Goal: Task Accomplishment & Management: Manage account settings

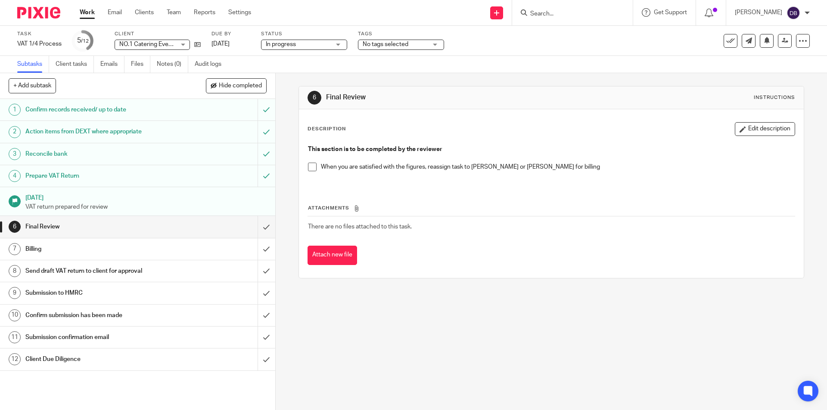
click at [310, 169] on span at bounding box center [312, 167] width 9 height 9
click at [424, 43] on span "No tags selected" at bounding box center [395, 44] width 65 height 9
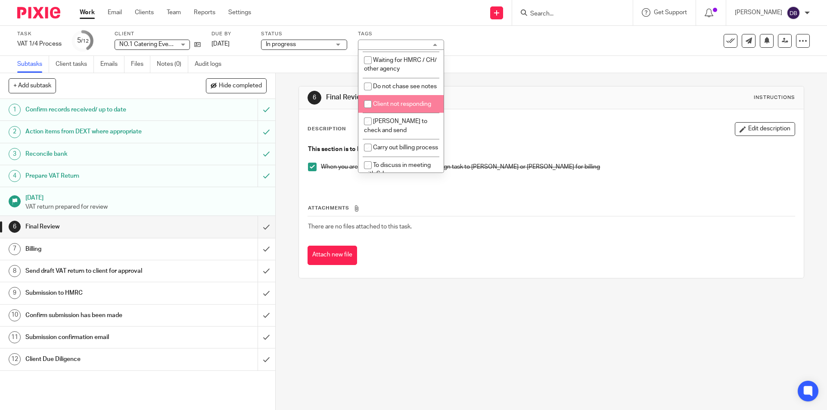
scroll to position [316, 0]
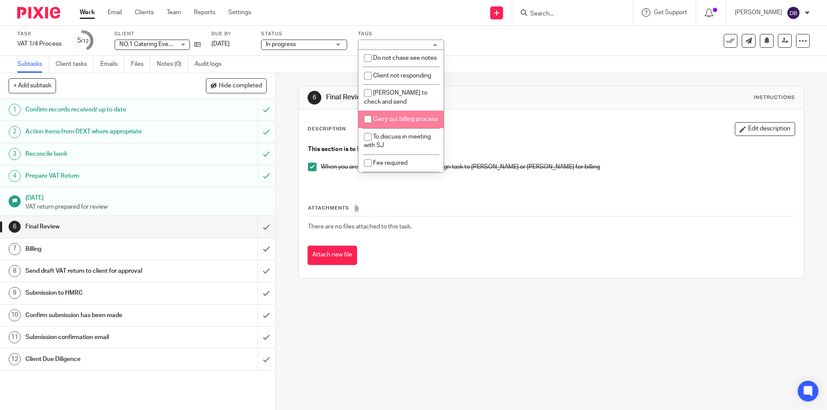
click at [376, 122] on span "Carry out billing process" at bounding box center [405, 119] width 65 height 6
checkbox input "true"
click at [276, 143] on div "6 Final Review Instructions Description Edit description This section is to be …" at bounding box center [551, 241] width 551 height 337
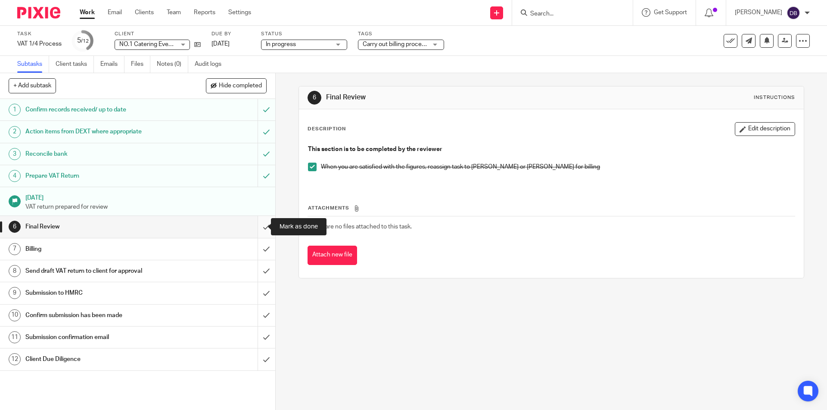
click at [254, 226] on input "submit" at bounding box center [137, 227] width 275 height 22
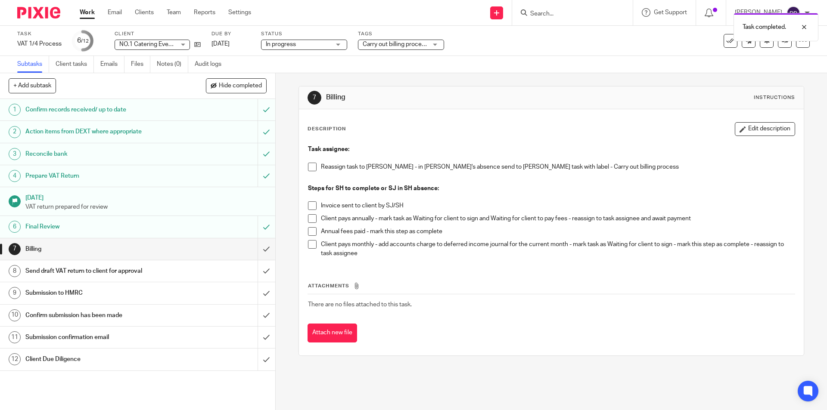
click at [309, 167] on span at bounding box center [312, 167] width 9 height 9
click at [782, 43] on icon at bounding box center [785, 40] width 6 height 6
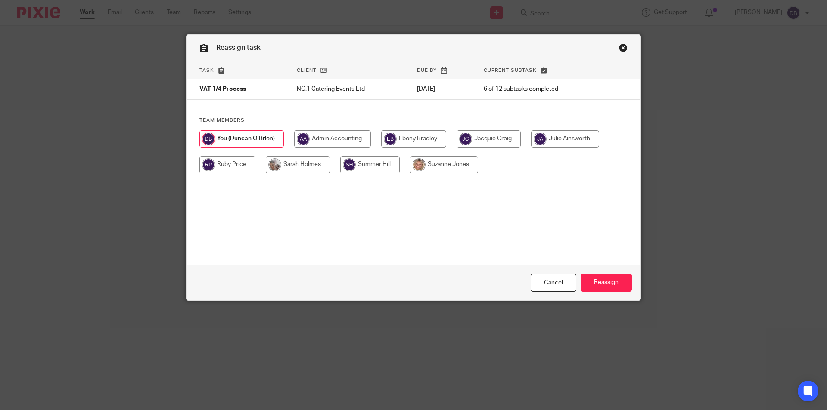
click at [310, 163] on input "radio" at bounding box center [298, 164] width 64 height 17
radio input "true"
click at [605, 281] on input "Reassign" at bounding box center [606, 283] width 51 height 19
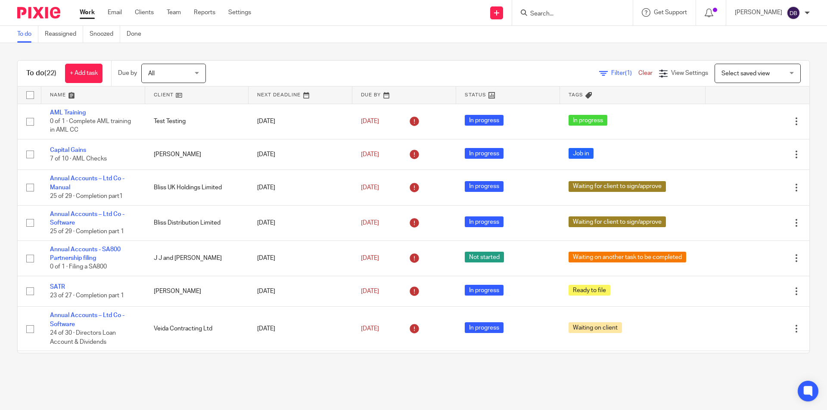
scroll to position [532, 0]
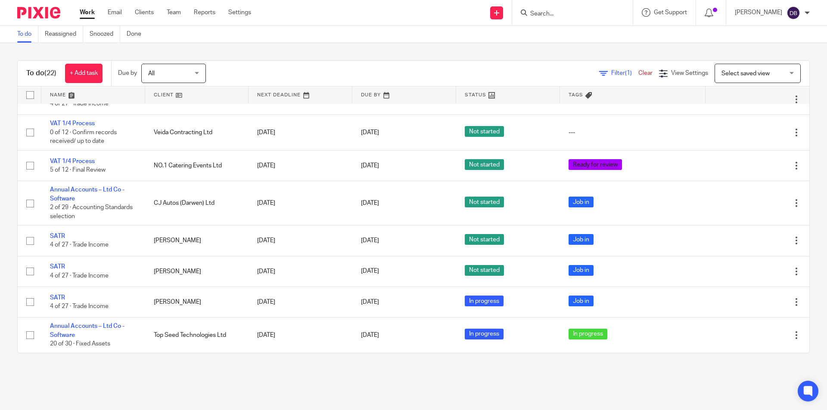
click at [87, 10] on link "Work" at bounding box center [87, 12] width 15 height 9
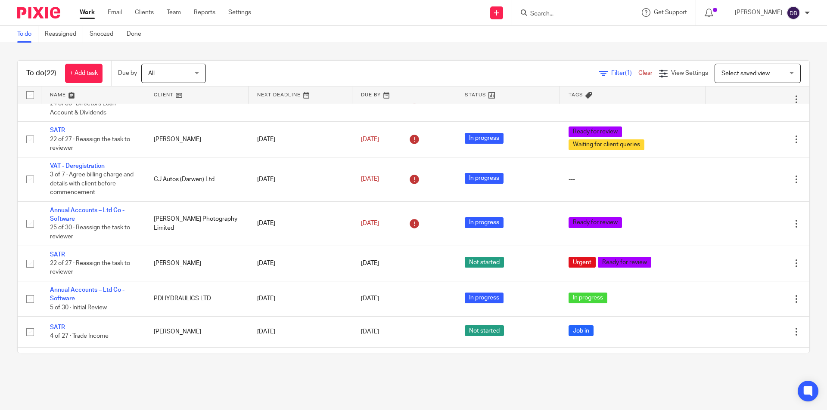
scroll to position [301, 0]
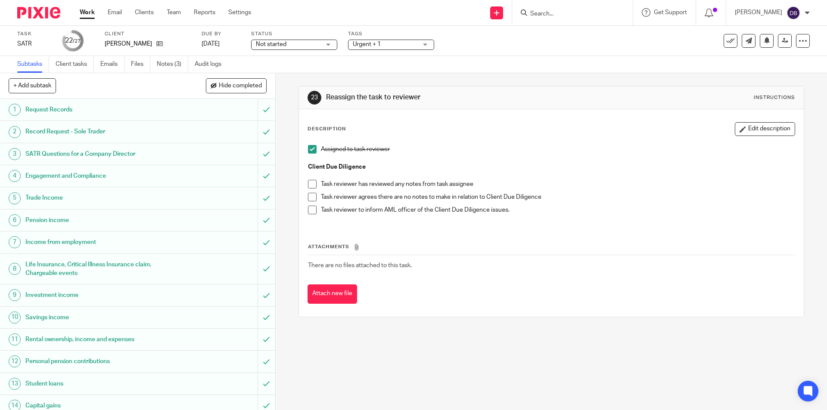
click at [407, 47] on span "Urgent + 1" at bounding box center [385, 44] width 65 height 9
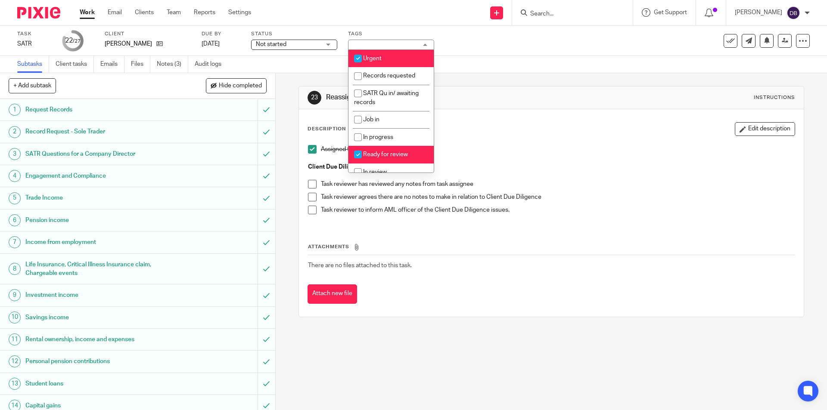
click at [377, 151] on li "Ready for review" at bounding box center [390, 155] width 85 height 18
checkbox input "false"
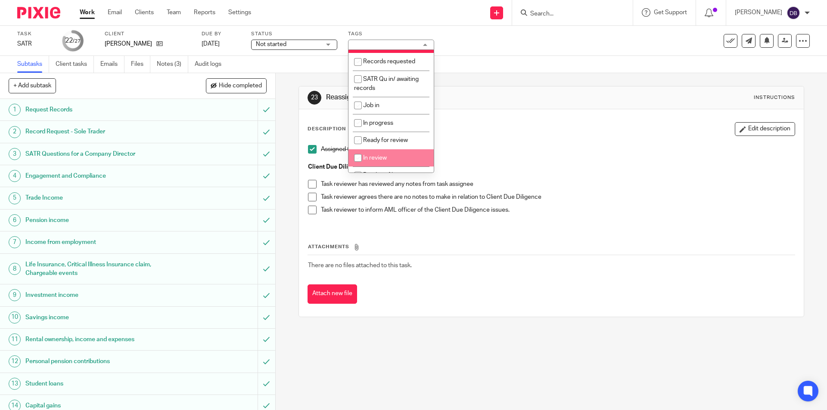
click at [371, 155] on li "In review" at bounding box center [390, 158] width 85 height 18
checkbox input "true"
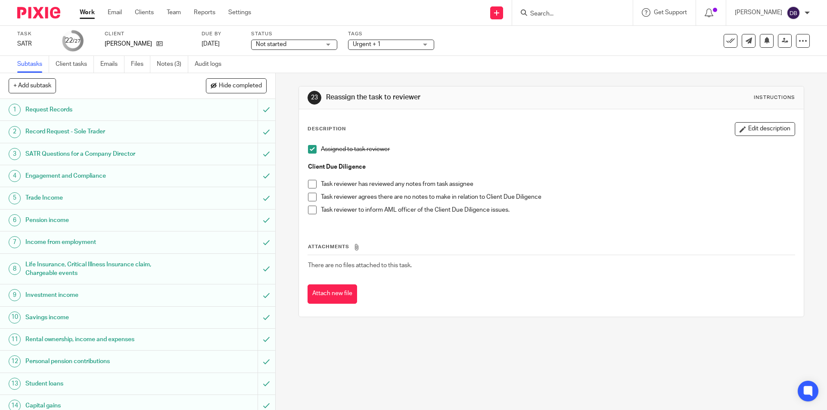
click at [280, 189] on div "23 Reassign the task to reviewer Instructions Description Edit description Assi…" at bounding box center [551, 241] width 551 height 337
click at [294, 46] on span "Not started" at bounding box center [288, 44] width 65 height 9
click at [288, 76] on li "In progress" at bounding box center [294, 76] width 85 height 18
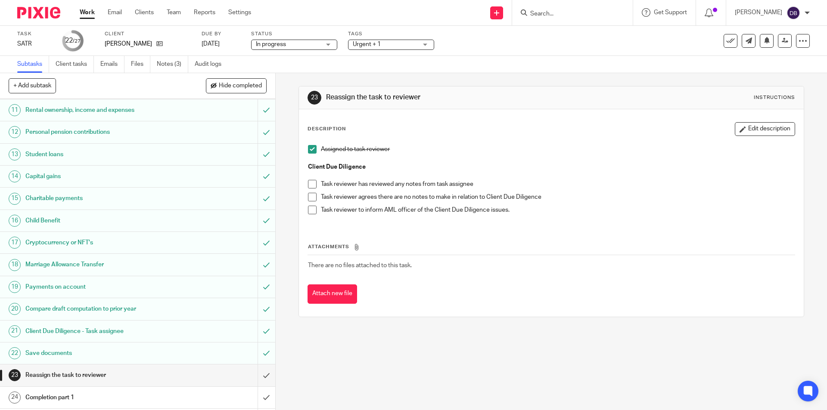
scroll to position [258, 0]
